Goal: Task Accomplishment & Management: Manage account settings

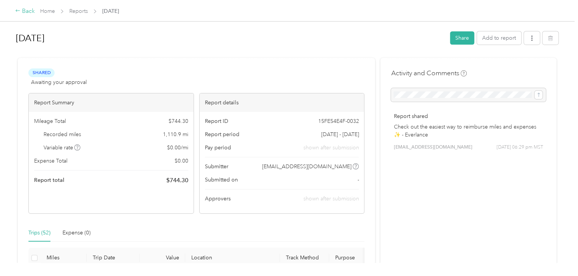
click at [30, 11] on div "Back" at bounding box center [25, 11] width 20 height 9
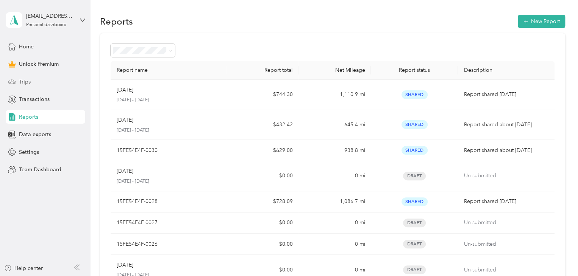
click at [23, 82] on span "Trips" at bounding box center [25, 82] width 12 height 8
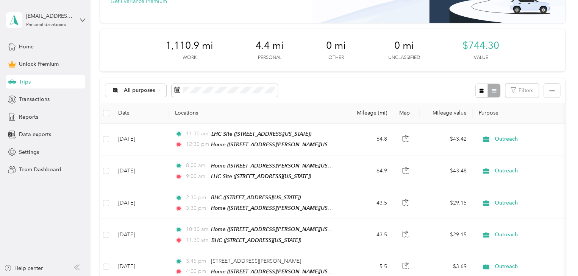
scroll to position [76, 0]
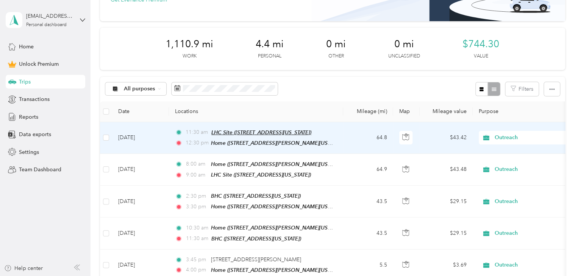
click at [244, 134] on span "LHC Site ([STREET_ADDRESS][US_STATE])" at bounding box center [261, 132] width 100 height 6
click at [272, 142] on span "Home ([STREET_ADDRESS][PERSON_NAME][US_STATE])" at bounding box center [279, 143] width 136 height 6
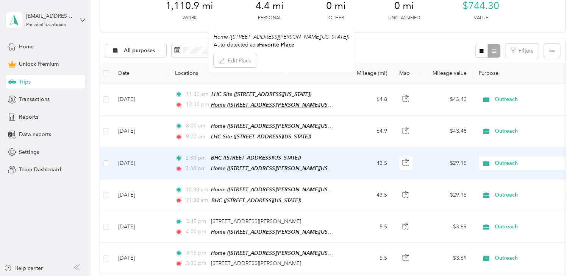
scroll to position [151, 0]
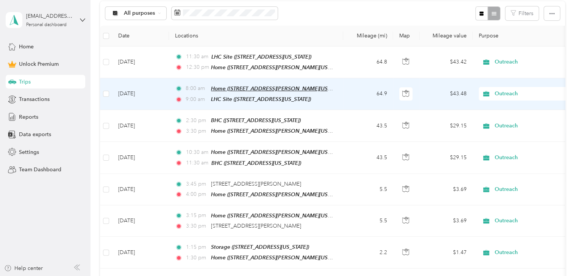
click at [266, 87] on span "Home ([STREET_ADDRESS][PERSON_NAME][US_STATE])" at bounding box center [279, 89] width 136 height 6
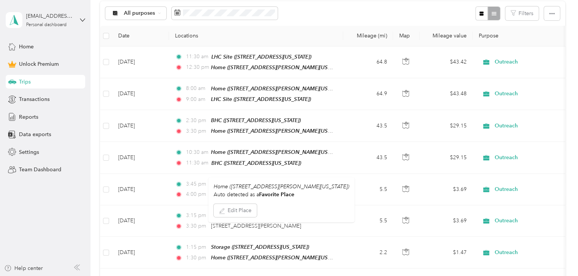
scroll to position [0, 0]
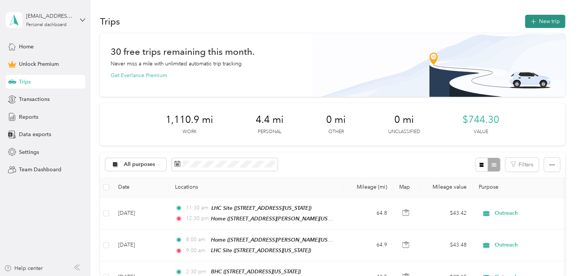
click at [540, 19] on button "New trip" at bounding box center [545, 21] width 40 height 13
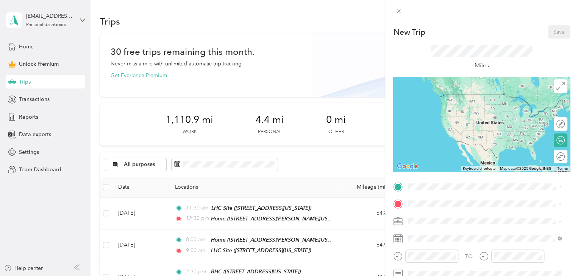
click at [322, 146] on div "New Trip Save This trip cannot be edited because it is either under review, app…" at bounding box center [289, 138] width 578 height 276
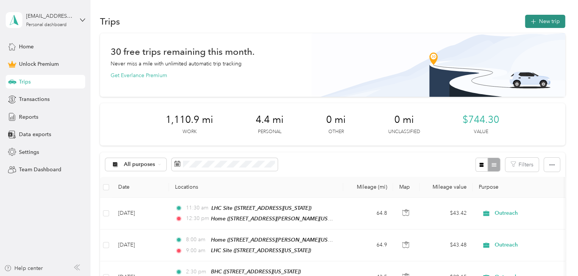
click at [543, 20] on button "New trip" at bounding box center [545, 21] width 40 height 13
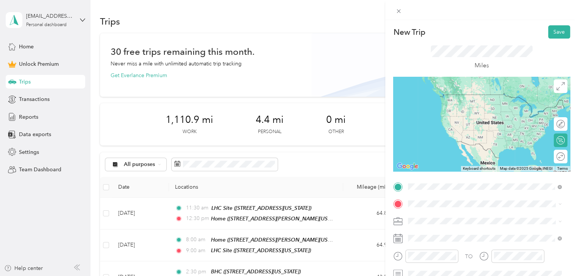
click at [301, 41] on div "New Trip Save This trip cannot be edited because it is either under review, app…" at bounding box center [289, 138] width 578 height 276
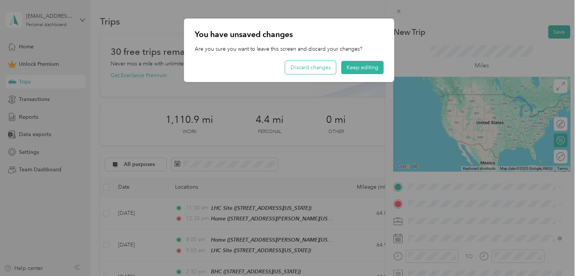
click at [302, 67] on button "Discard changes" at bounding box center [310, 67] width 51 height 13
